Goal: Navigation & Orientation: Find specific page/section

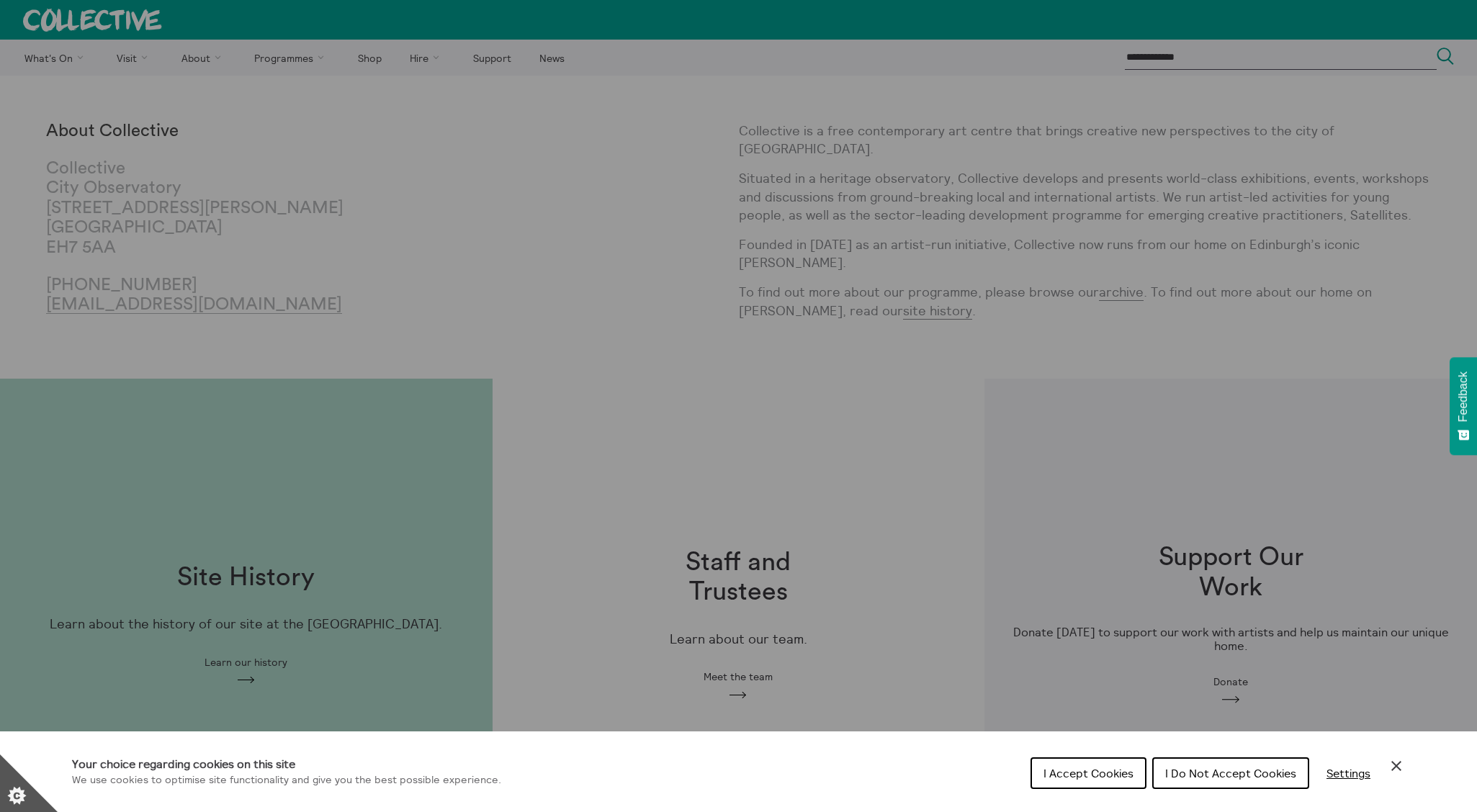
click at [1262, 769] on span "I Do Not Accept Cookies" at bounding box center [1231, 773] width 131 height 14
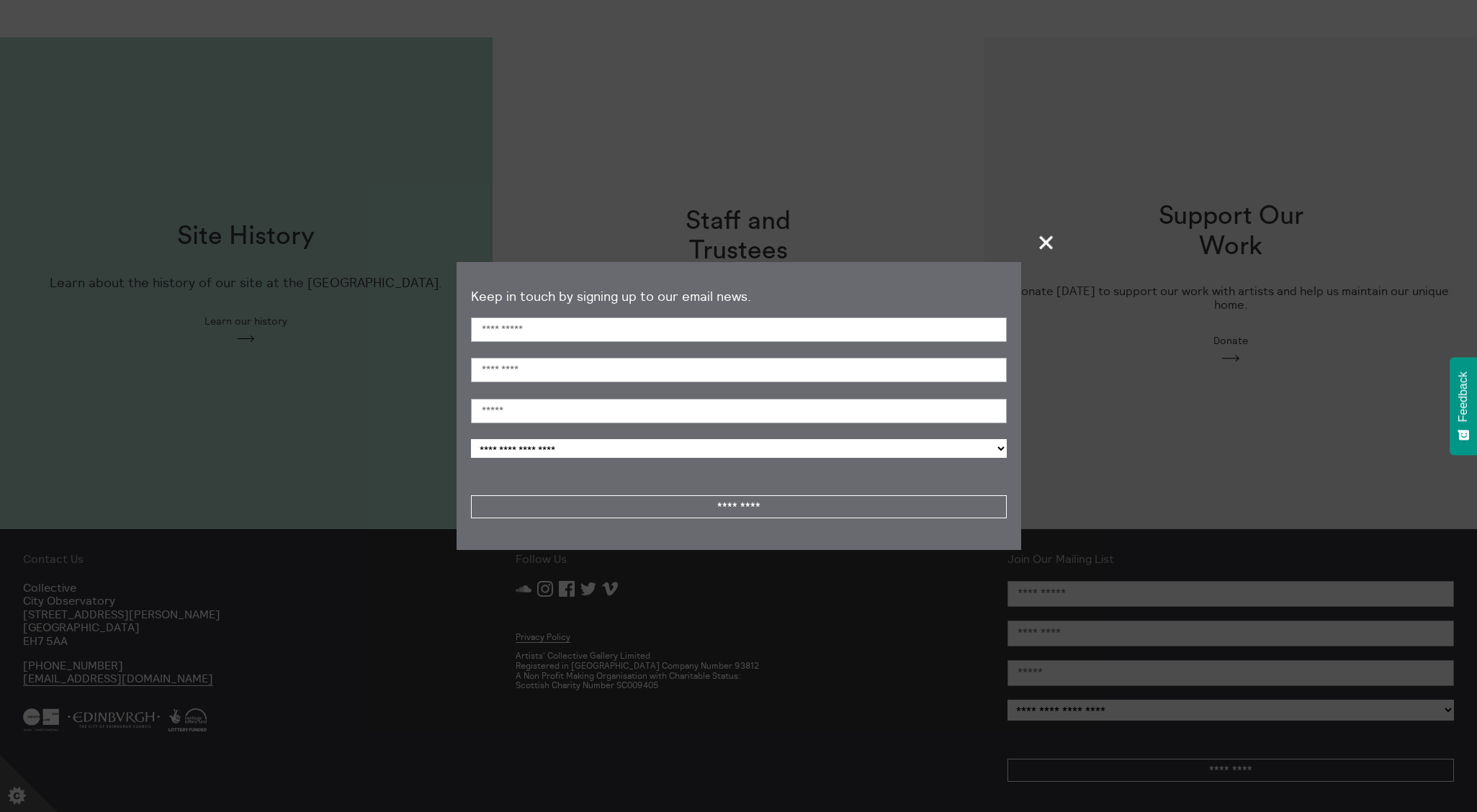
scroll to position [342, 0]
click at [1048, 247] on span "+" at bounding box center [1047, 242] width 42 height 42
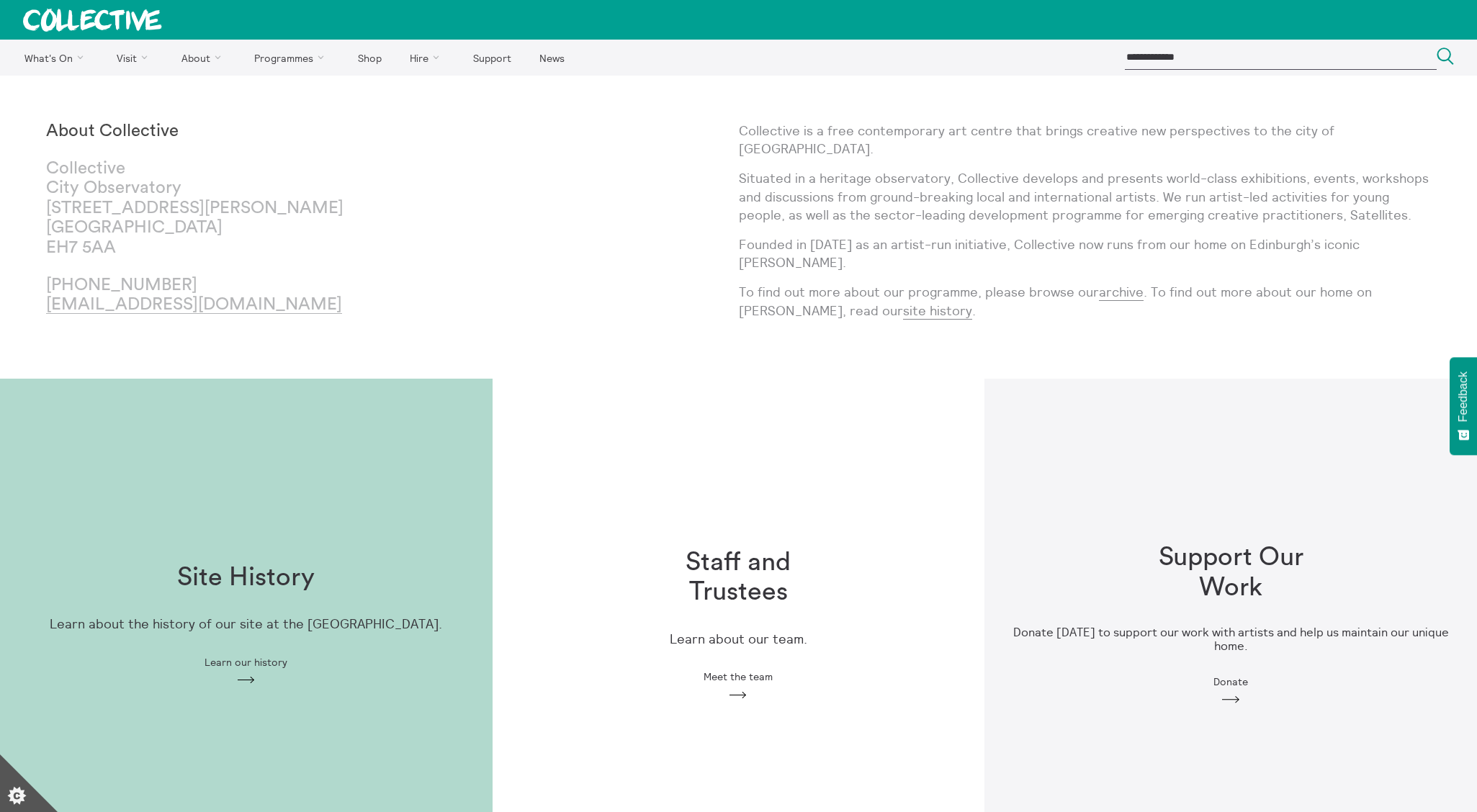
scroll to position [0, 0]
click at [141, 237] on link "Facilities" at bounding box center [210, 237] width 213 height 36
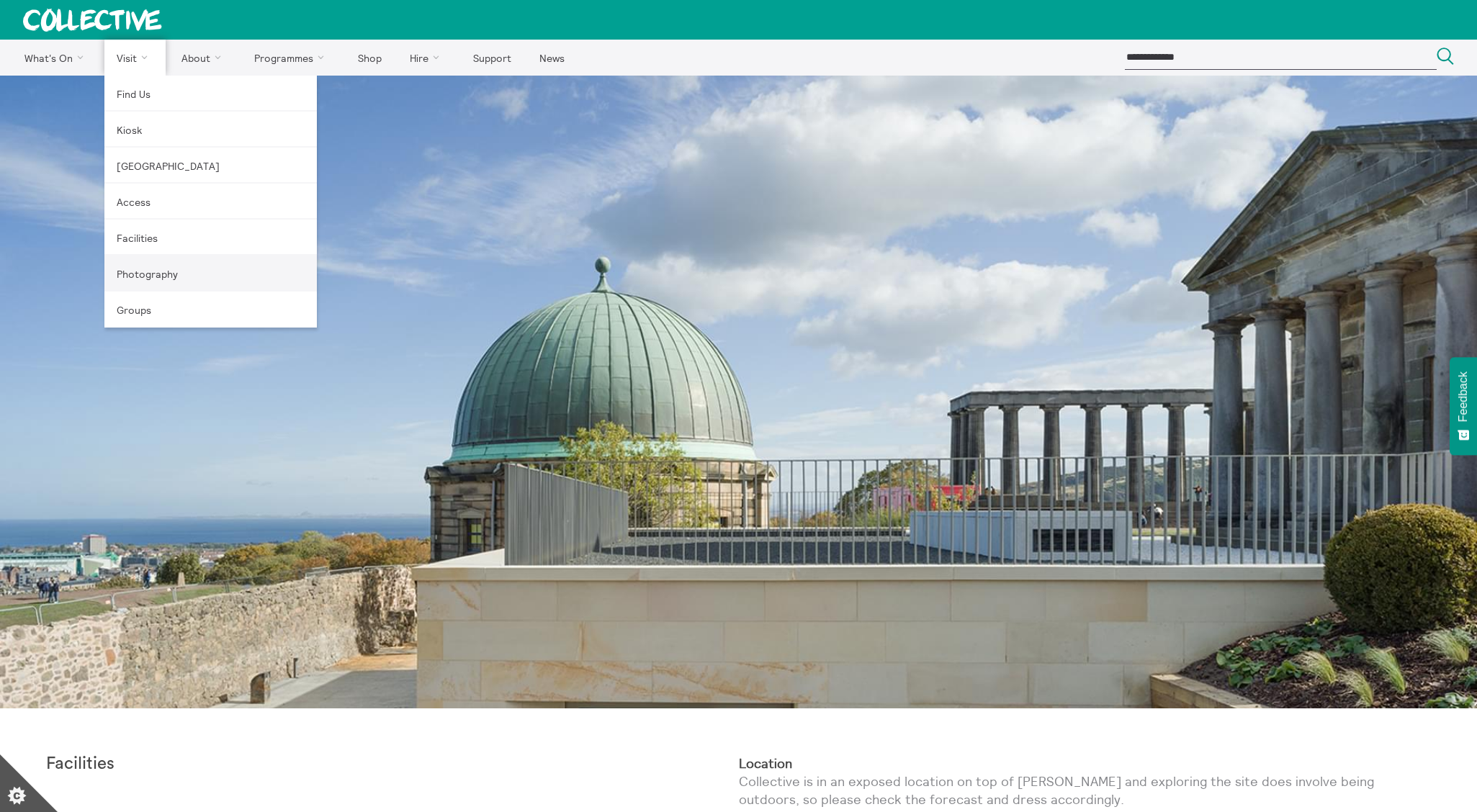
click at [147, 268] on link "Photography" at bounding box center [210, 273] width 213 height 36
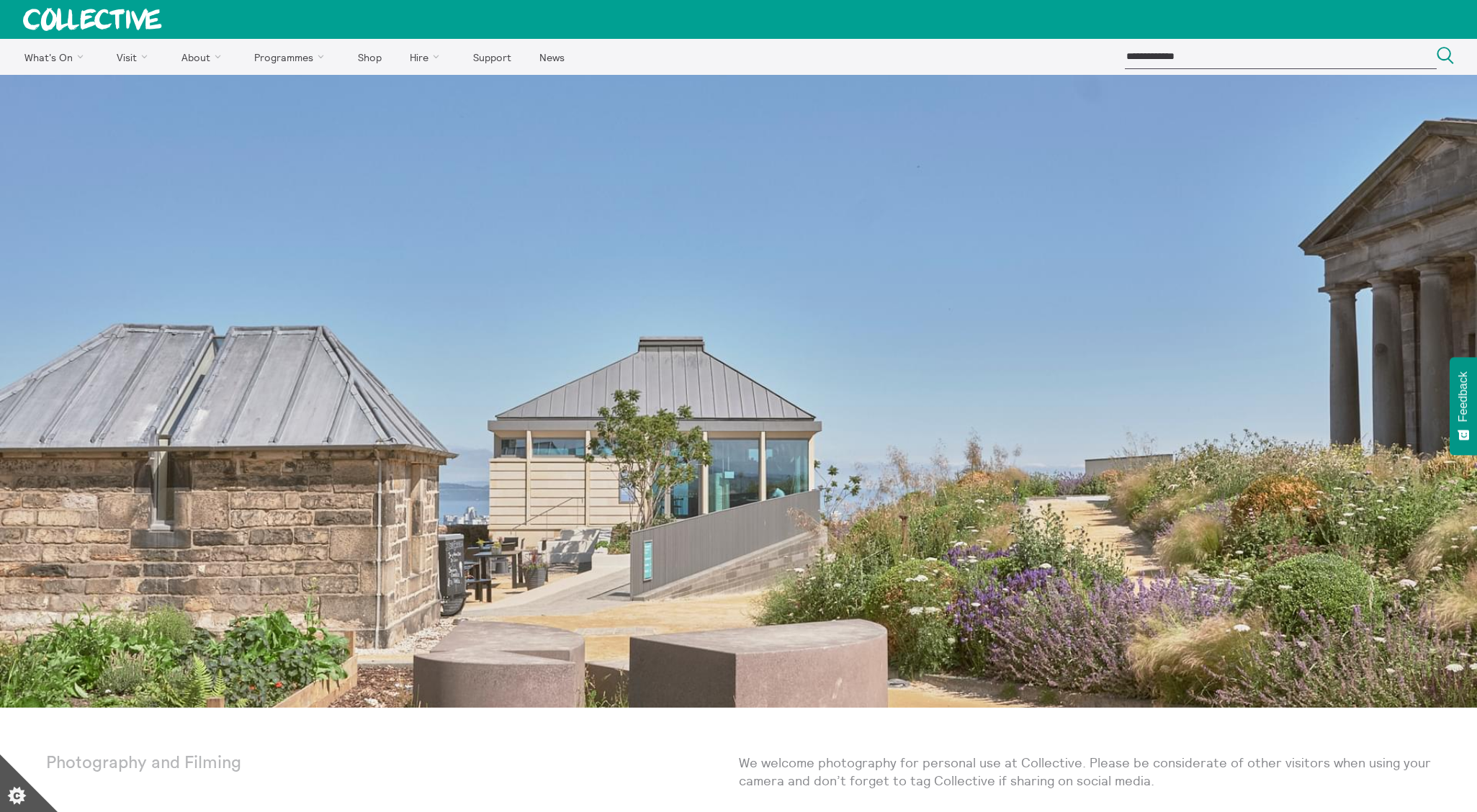
scroll to position [1, 1]
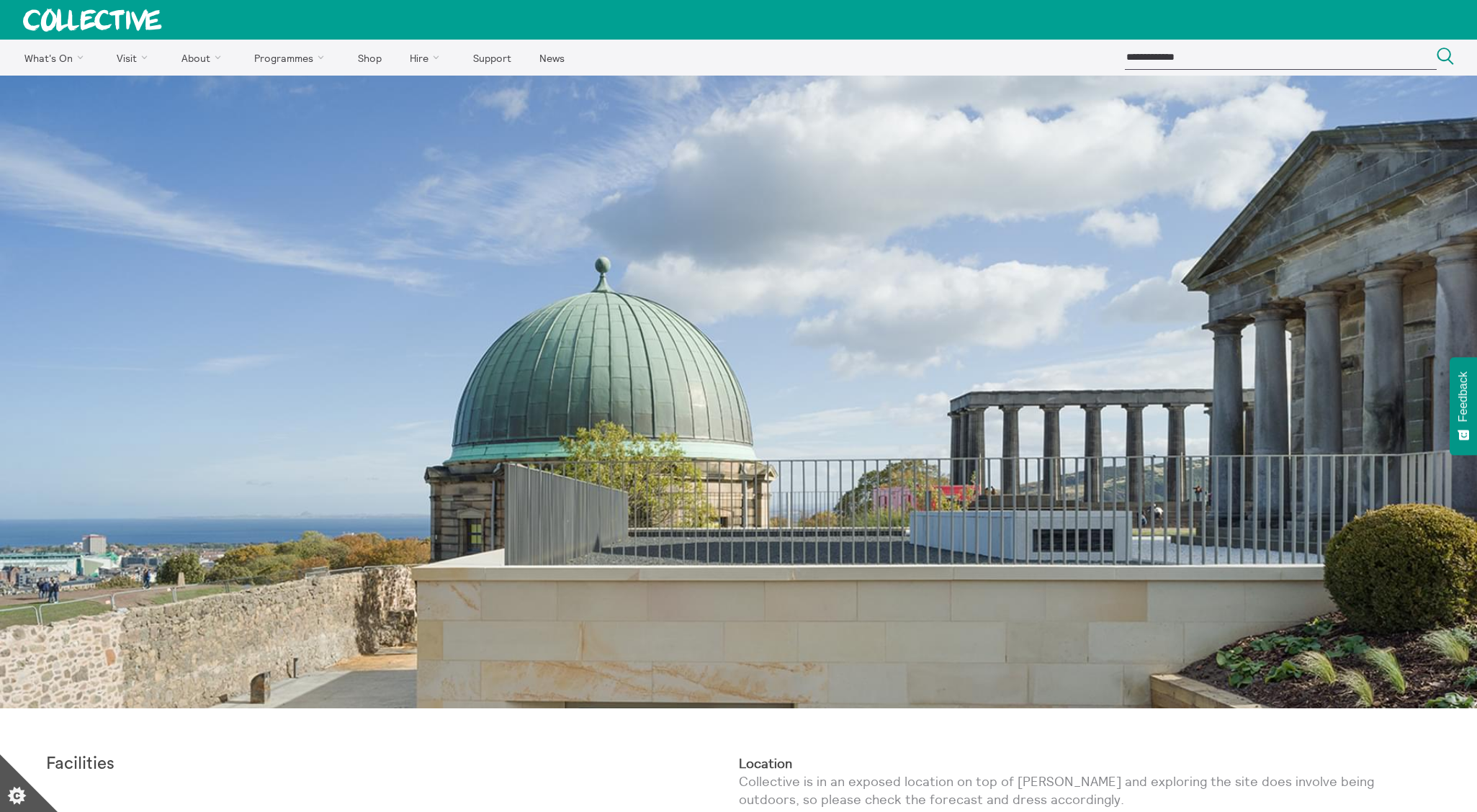
click at [622, 403] on div at bounding box center [738, 392] width 1477 height 633
